Goal: Transaction & Acquisition: Subscribe to service/newsletter

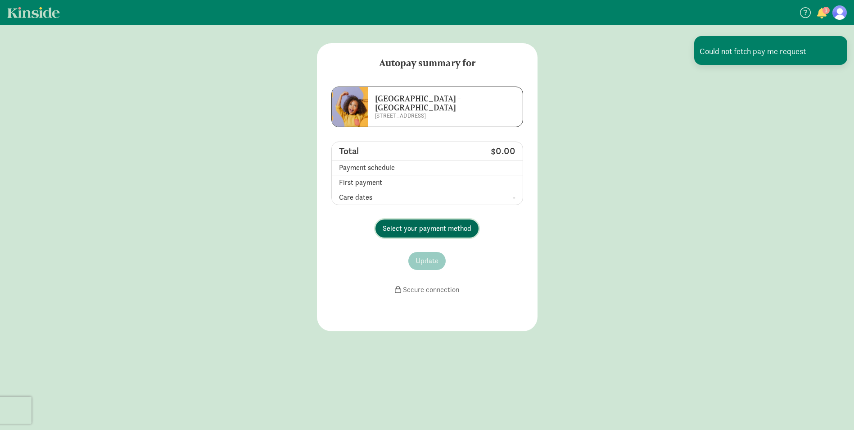
click at [409, 229] on span "Select your payment method" at bounding box center [427, 228] width 89 height 11
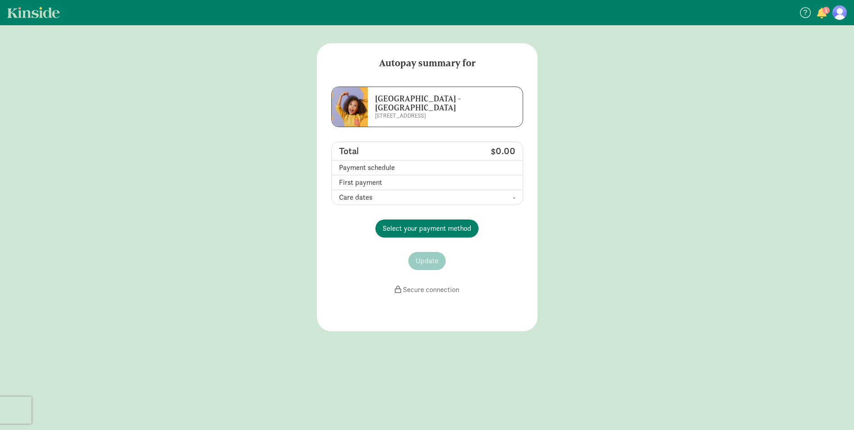
click at [436, 115] on p "[STREET_ADDRESS]" at bounding box center [436, 115] width 123 height 7
click at [449, 229] on span "Select your payment method" at bounding box center [427, 228] width 89 height 11
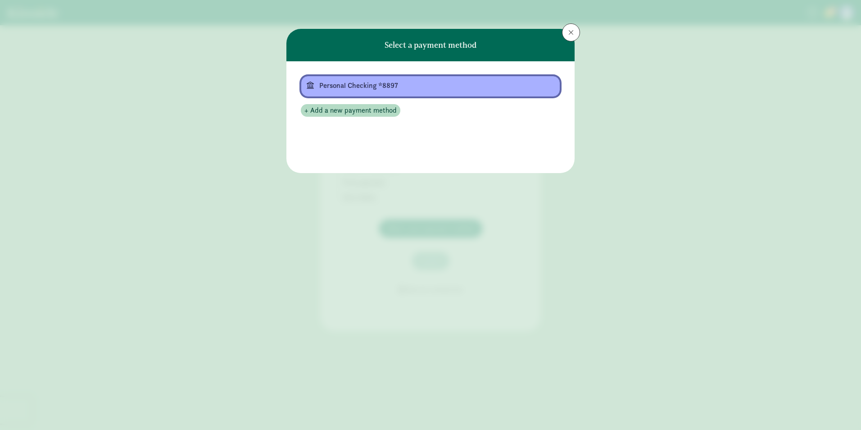
click at [363, 85] on div "Personal Checking *8897" at bounding box center [429, 85] width 221 height 11
click at [363, 85] on div "Personal Checking *8897" at bounding box center [426, 85] width 221 height 11
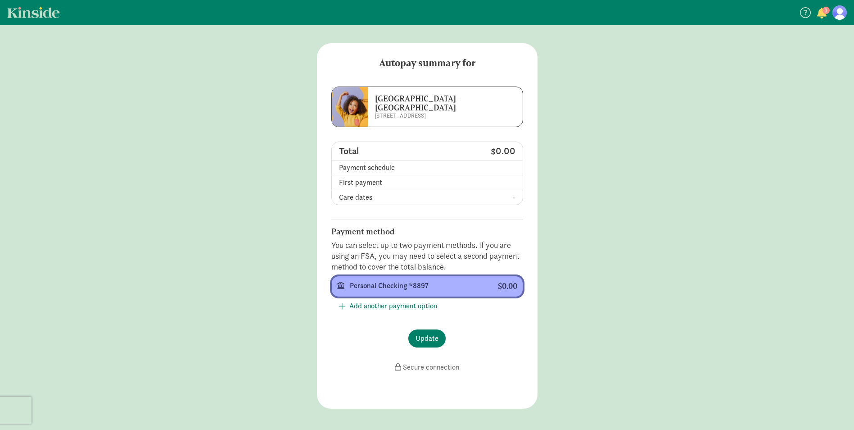
click at [407, 292] on div at bounding box center [434, 292] width 168 height 1
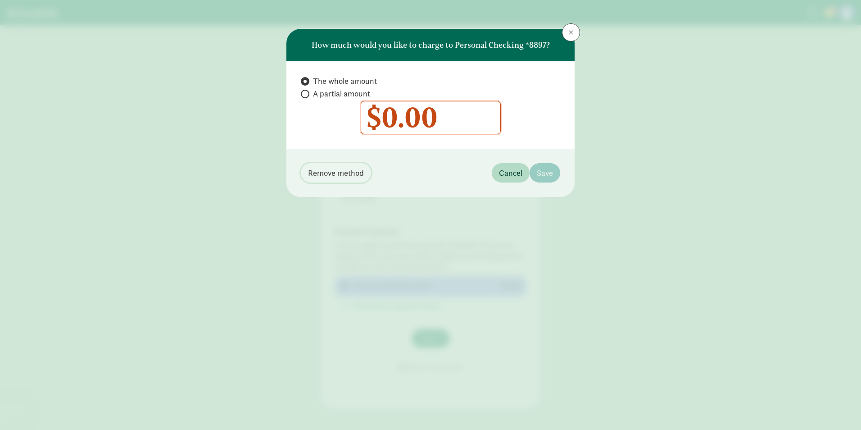
click at [335, 172] on span "Remove method" at bounding box center [336, 173] width 56 height 12
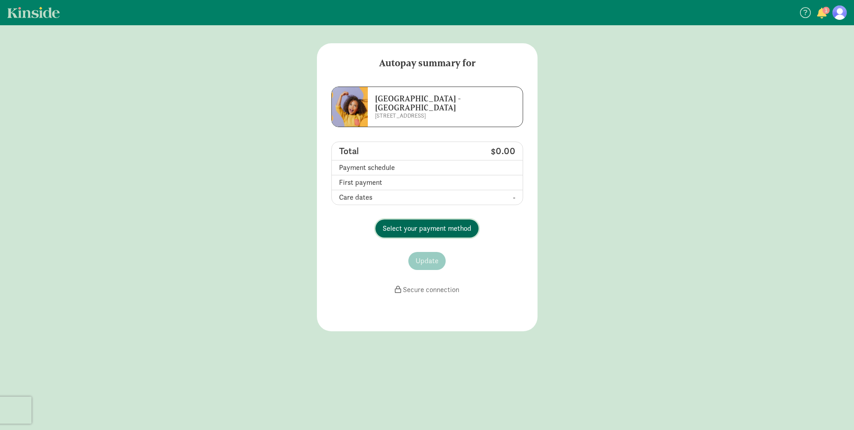
click at [418, 225] on span "Select your payment method" at bounding box center [427, 228] width 89 height 11
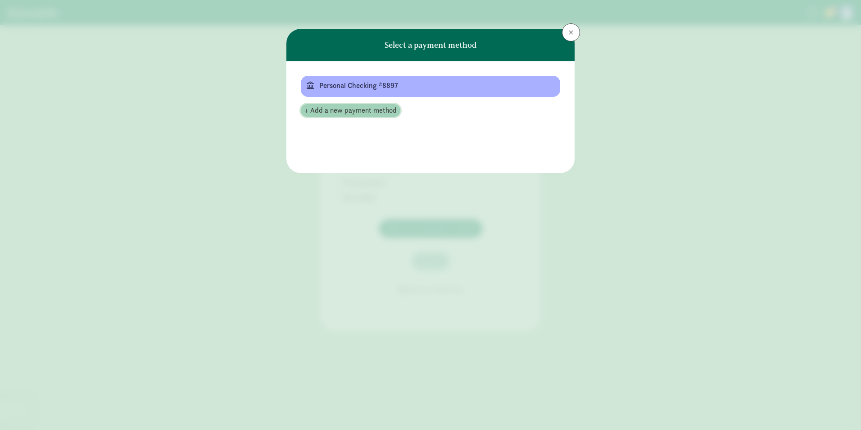
click at [365, 111] on span "+ Add a new payment method" at bounding box center [350, 110] width 92 height 11
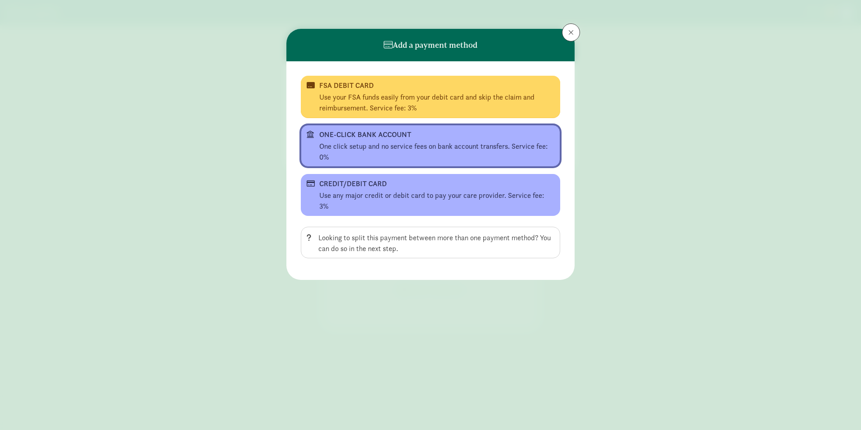
click at [471, 154] on div "One click setup and no service fees on bank account transfers. Service fee: 0%" at bounding box center [436, 152] width 235 height 22
click at [0, 0] on iframe at bounding box center [0, 0] width 0 height 0
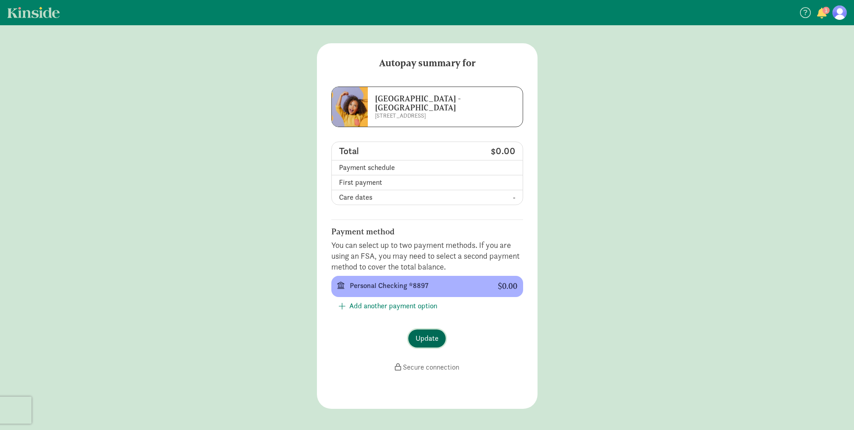
click at [435, 340] on span "Update" at bounding box center [427, 338] width 23 height 11
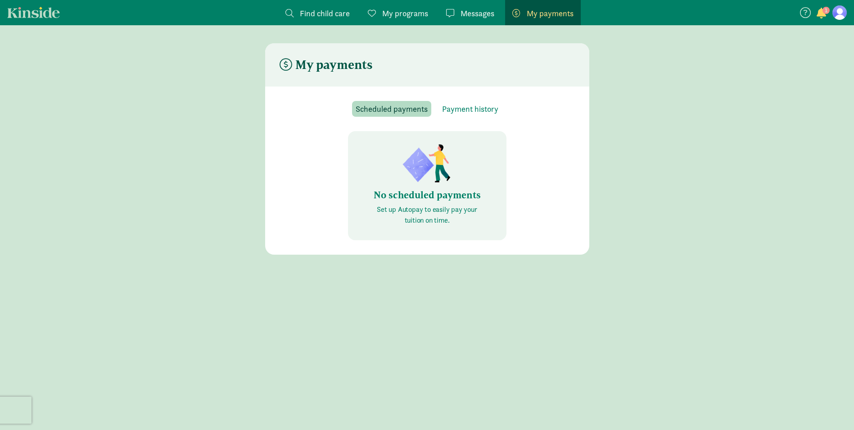
click at [543, 3] on link "My payments Pay" at bounding box center [543, 12] width 76 height 25
click at [470, 112] on span "Payment history" at bounding box center [470, 109] width 56 height 12
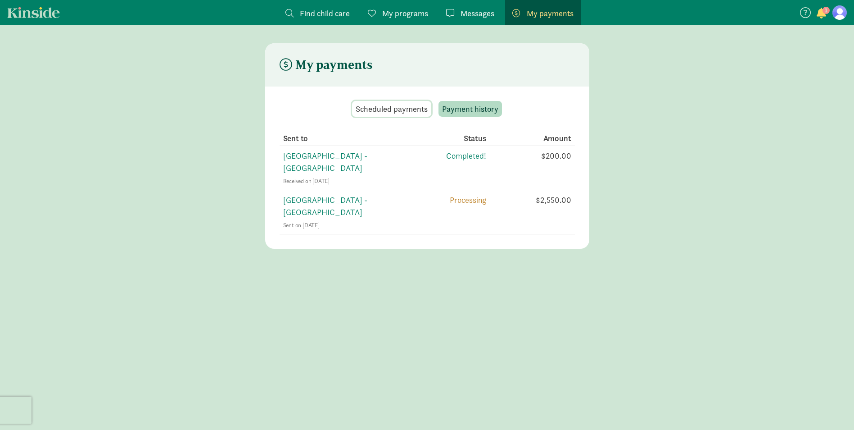
click at [390, 108] on span "Scheduled payments" at bounding box center [392, 109] width 72 height 12
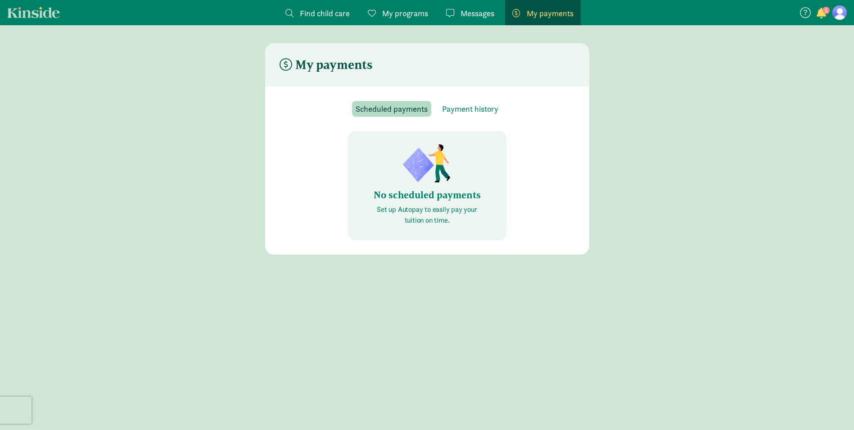
click at [553, 14] on span "My payments" at bounding box center [550, 13] width 47 height 12
click at [394, 18] on span "My programs" at bounding box center [405, 13] width 46 height 12
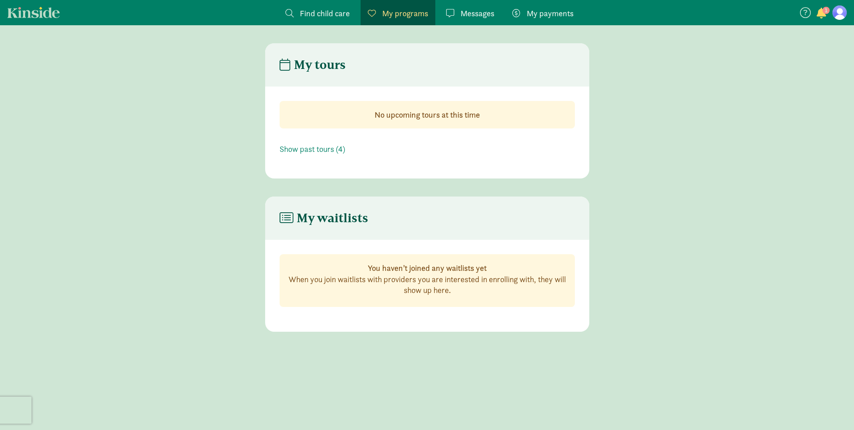
click at [835, 16] on figure at bounding box center [840, 12] width 14 height 14
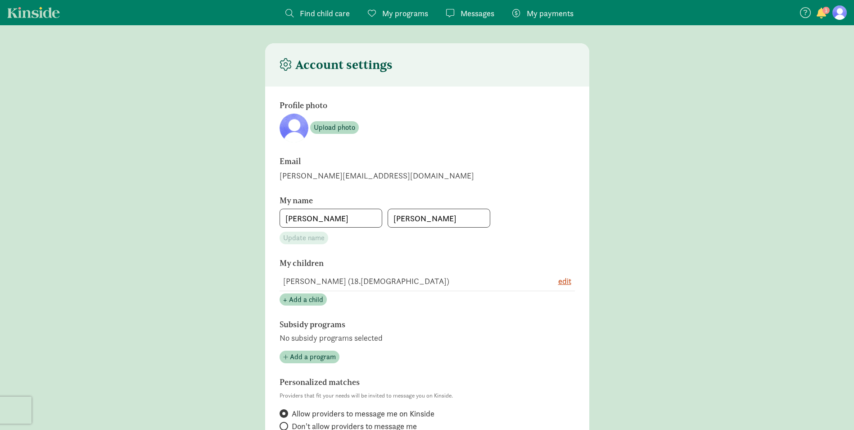
click at [558, 16] on span "My payments" at bounding box center [550, 13] width 47 height 12
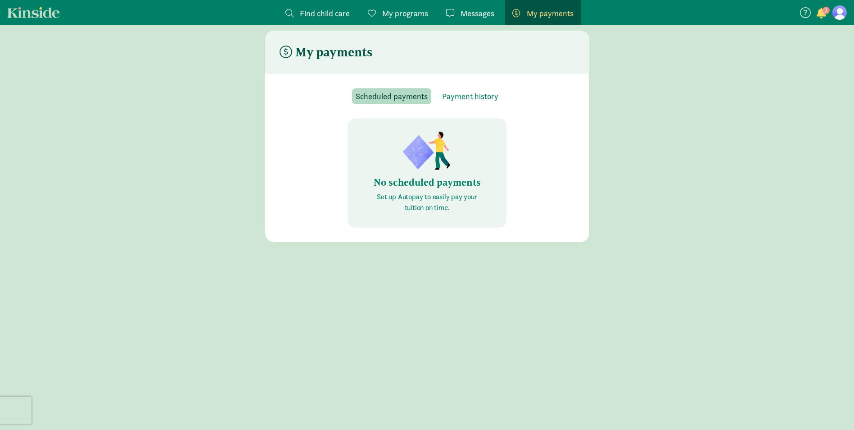
scroll to position [18, 0]
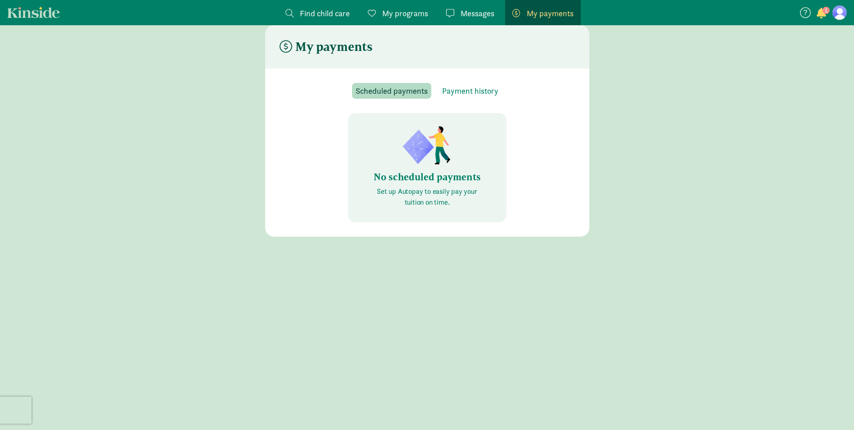
click at [819, 14] on span "button" at bounding box center [821, 13] width 9 height 11
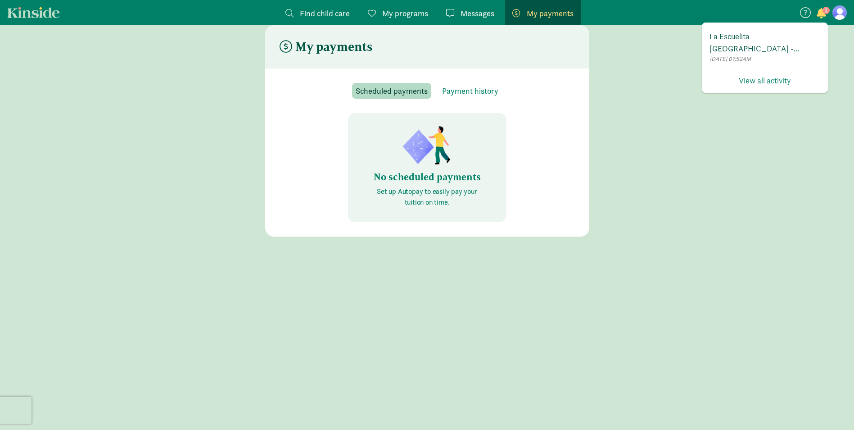
click at [785, 44] on span "La Escuelita [GEOGRAPHIC_DATA] - [GEOGRAPHIC_DATA] has invited you to enroll in…" at bounding box center [765, 42] width 111 height 24
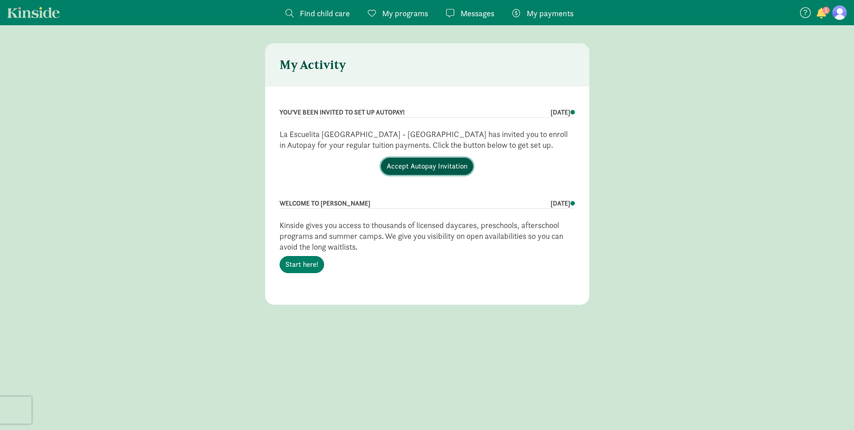
click at [454, 166] on link "Accept Autopay Invitation" at bounding box center [427, 166] width 92 height 17
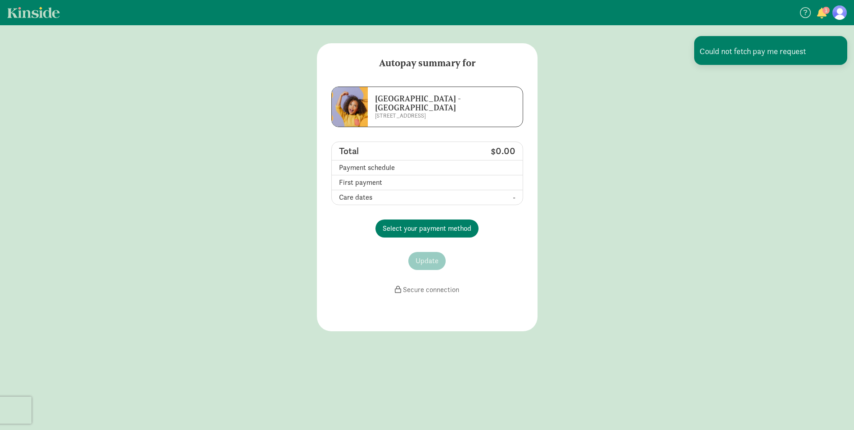
drag, startPoint x: 389, startPoint y: 162, endPoint x: 387, endPoint y: 172, distance: 10.4
click at [389, 166] on td "Payment schedule" at bounding box center [391, 167] width 118 height 15
click at [387, 172] on td "Payment schedule" at bounding box center [391, 167] width 118 height 15
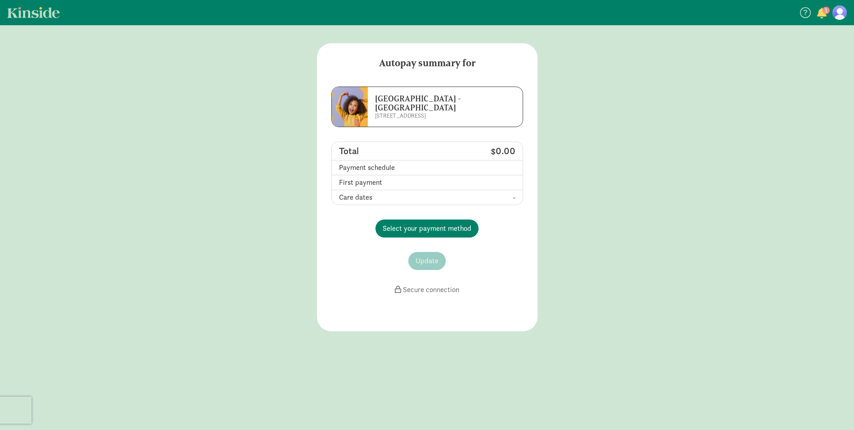
click at [396, 164] on td "Payment schedule" at bounding box center [391, 167] width 118 height 15
click at [412, 102] on h6 "[GEOGRAPHIC_DATA] - [GEOGRAPHIC_DATA]" at bounding box center [436, 103] width 123 height 18
click at [420, 226] on span "Select your payment method" at bounding box center [427, 228] width 89 height 11
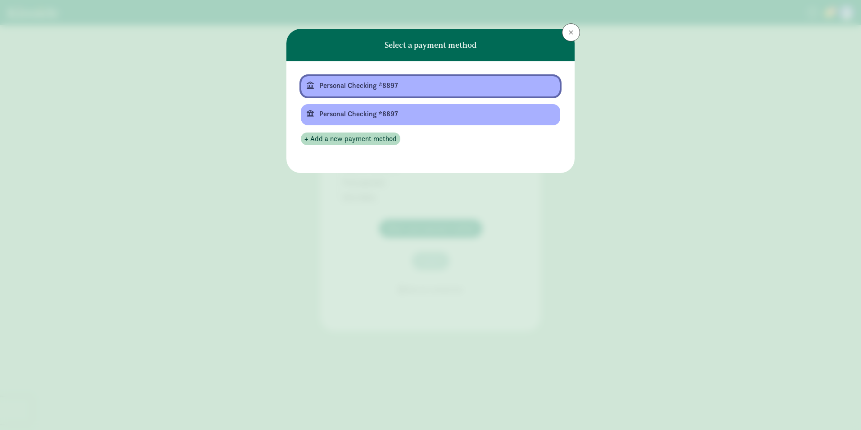
click at [367, 87] on div "Personal Checking *8897" at bounding box center [429, 85] width 221 height 11
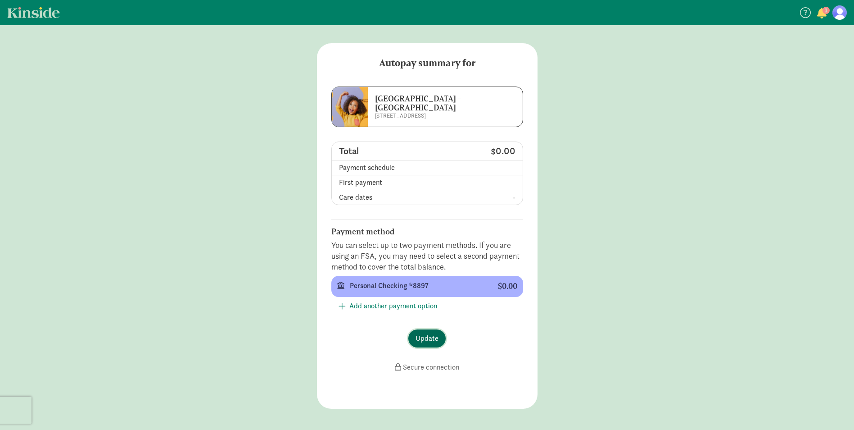
click at [424, 337] on span "Update" at bounding box center [427, 338] width 23 height 11
